Goal: Check status: Check status

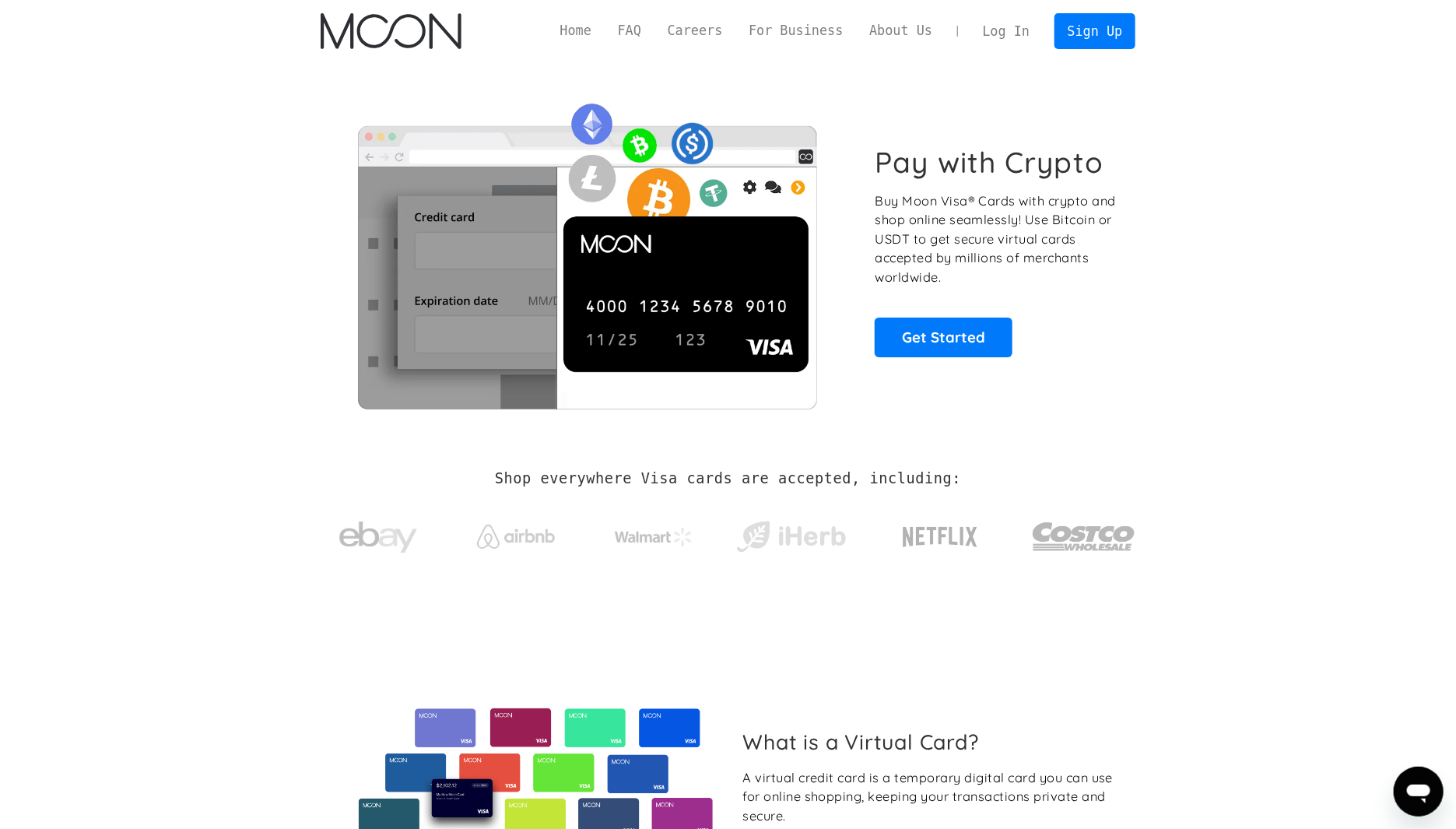
click at [1026, 21] on link "Log In" at bounding box center [1006, 31] width 73 height 35
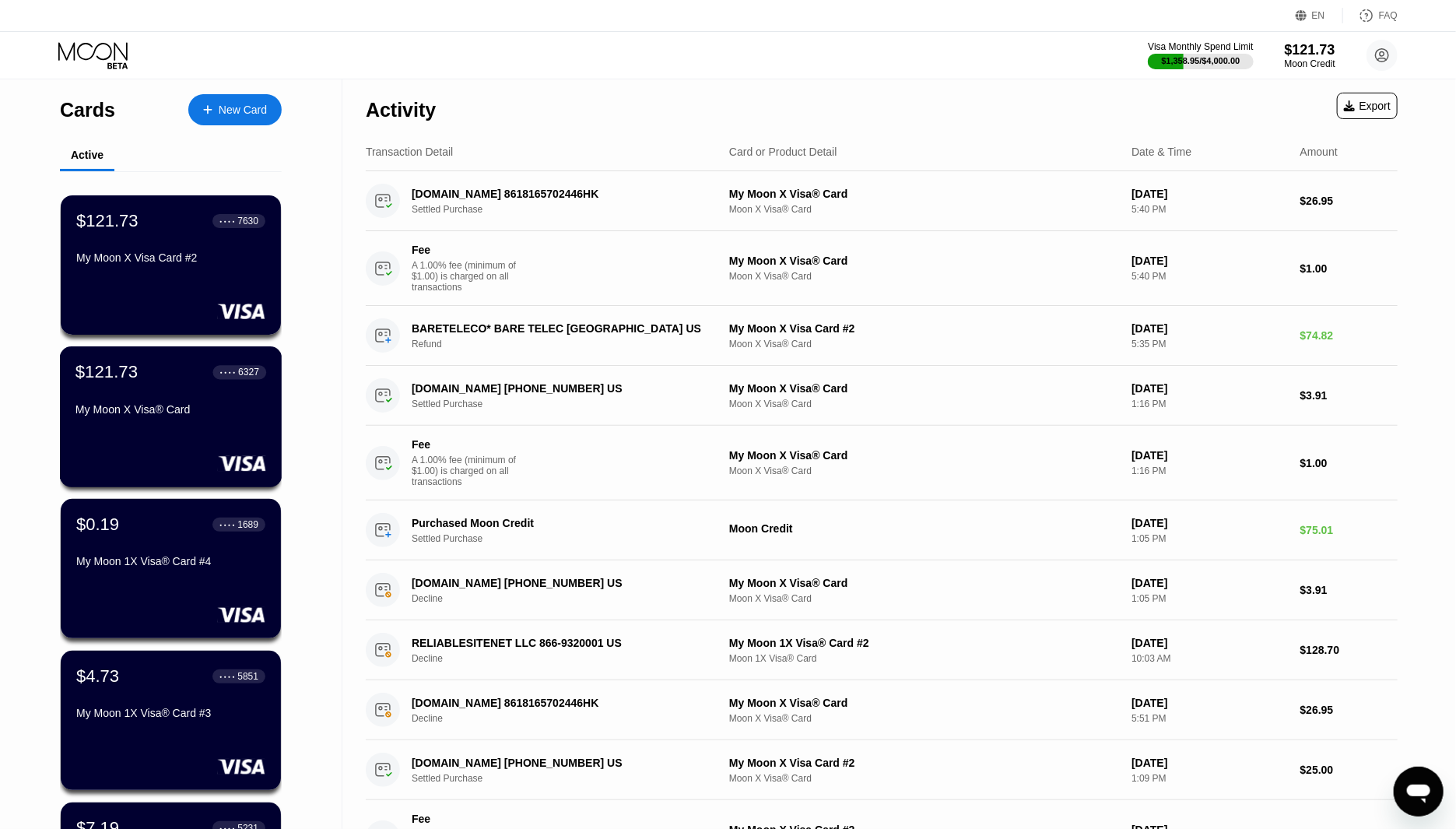
click at [174, 436] on div "$121.73 ● ● ● ● 6327 My Moon X Visa® Card" at bounding box center [171, 416] width 223 height 141
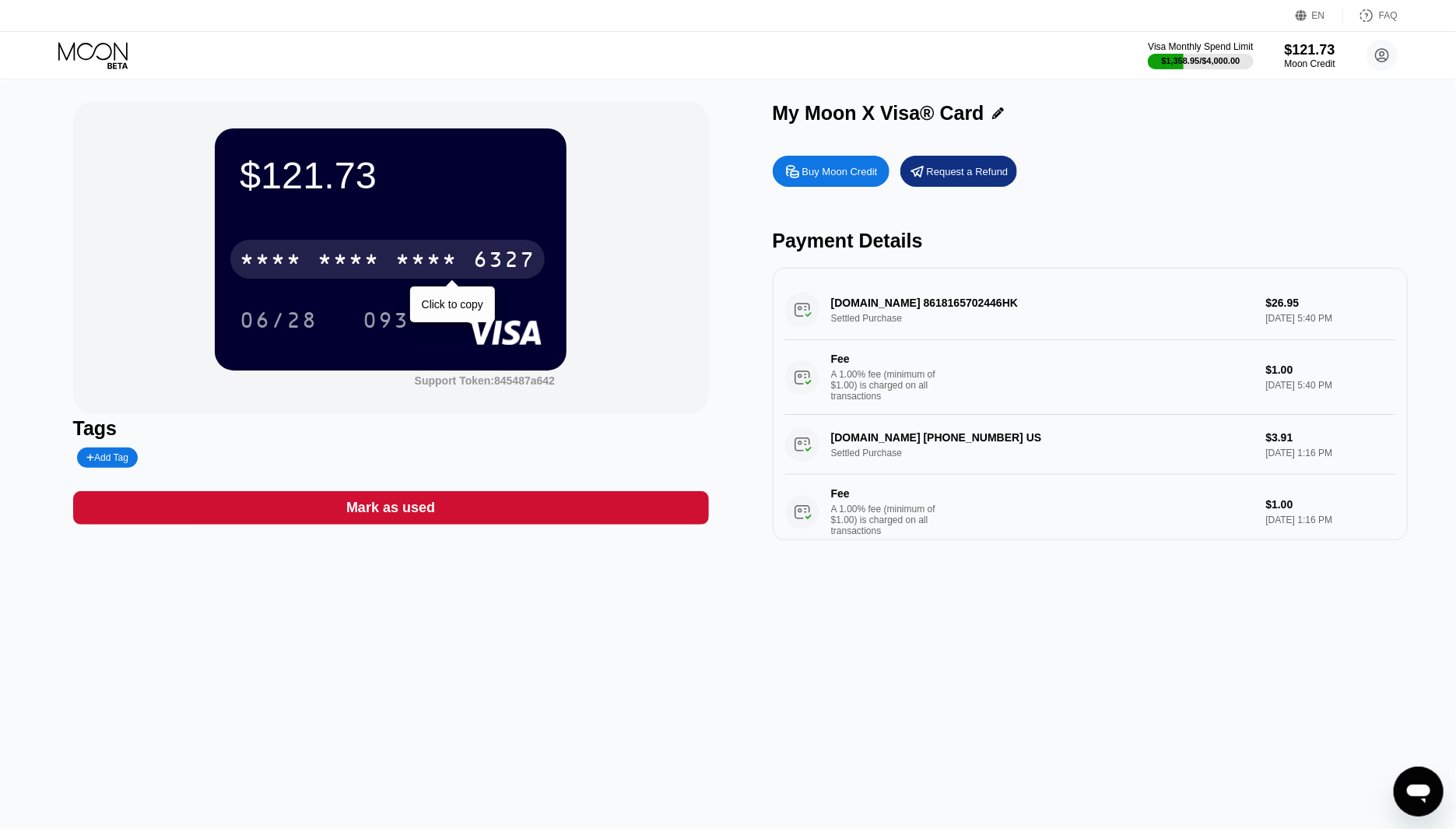
click at [428, 267] on div "* * * *" at bounding box center [426, 262] width 62 height 25
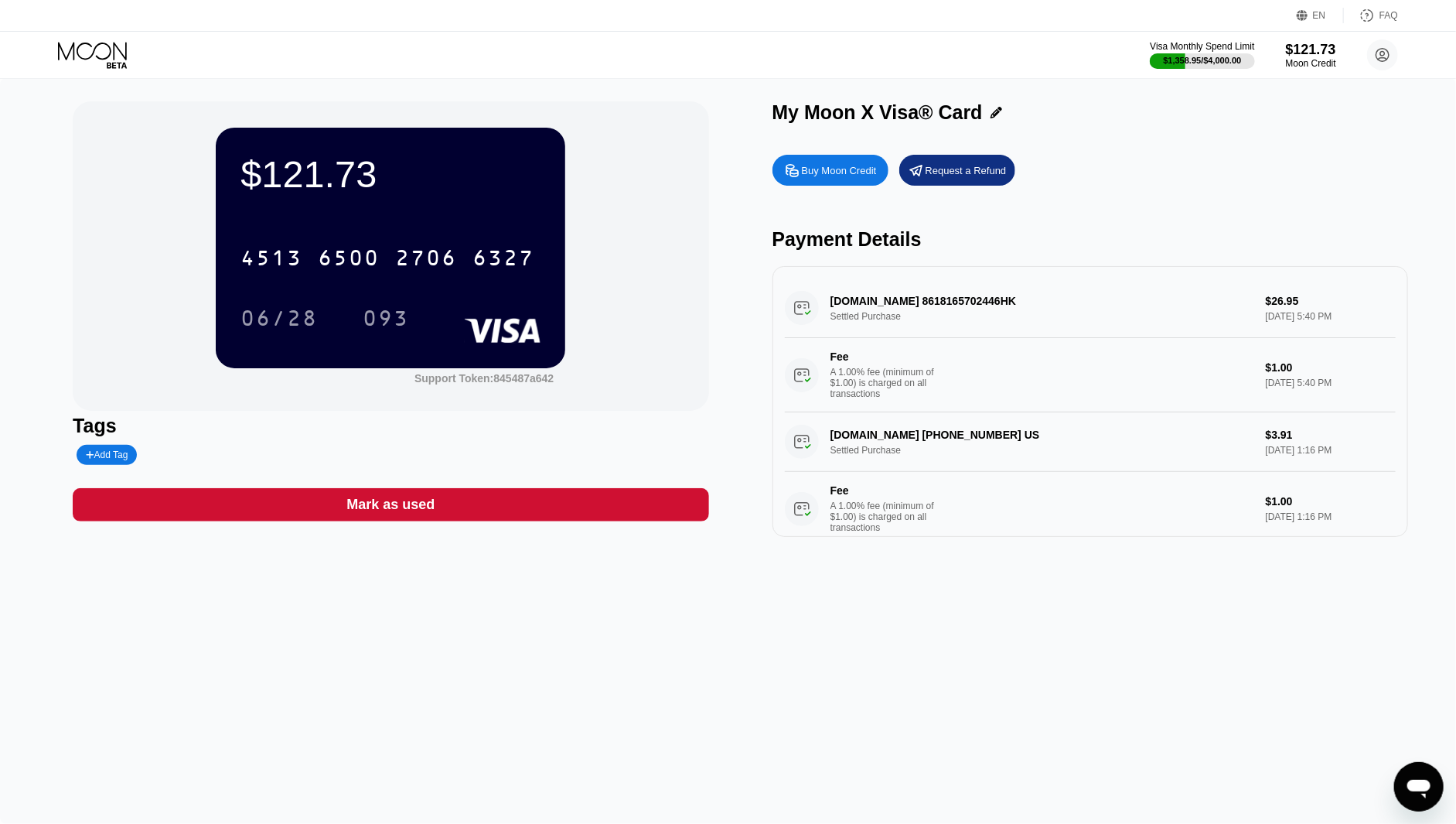
click at [110, 316] on div "$121.73 4513 6500 2706 6327 06/28 093 Support Token: 845487a642" at bounding box center [390, 256] width 636 height 310
click at [99, 566] on div "$121.73 4513 6500 2706 6327 06/28 093 Support Token: 845487a642 Tags Add Tag Ma…" at bounding box center [728, 451] width 1456 height 746
click at [199, 563] on div "$121.73 4513 6500 2706 6327 06/28 093 Support Token: 845487a642 Tags Add Tag Ma…" at bounding box center [728, 451] width 1456 height 746
drag, startPoint x: 184, startPoint y: 618, endPoint x: 320, endPoint y: 415, distance: 244.3
click at [184, 618] on div "$121.73 4513 6500 2706 6327 06/28 093 Support Token: 845487a642 Tags Add Tag Ma…" at bounding box center [728, 451] width 1456 height 746
